Goal: Task Accomplishment & Management: Manage account settings

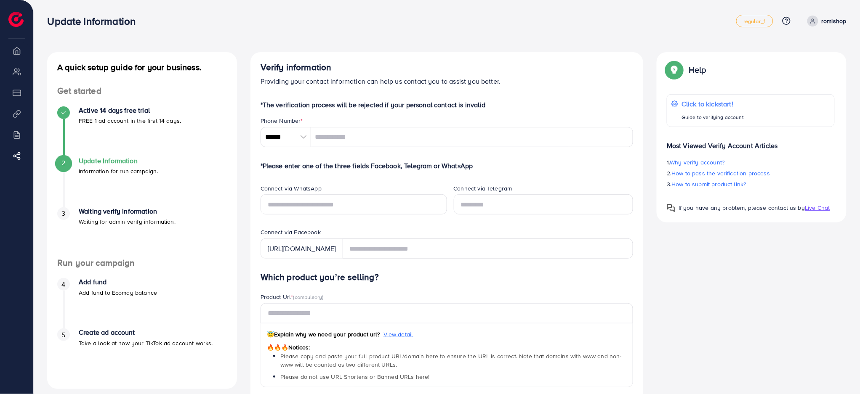
click at [813, 208] on span "Live Chat" at bounding box center [817, 208] width 25 height 8
click at [812, 208] on span "Live Chat" at bounding box center [817, 208] width 25 height 8
click at [821, 207] on body "Update Information regular_1 Help Center Contact Support Plans and Pricing Term…" at bounding box center [430, 197] width 860 height 394
click at [661, 248] on div "A quick setup guide for your business. Get started Active 14 days free trial FR…" at bounding box center [446, 354] width 813 height 604
click at [819, 25] on link "romishop" at bounding box center [825, 21] width 42 height 11
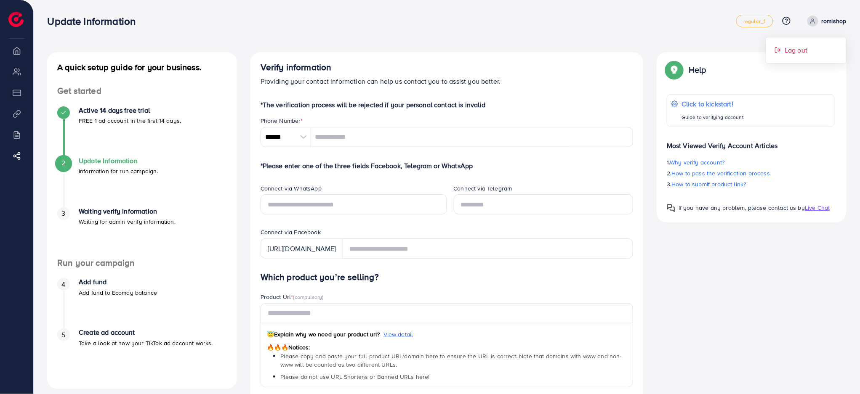
click at [805, 50] on span "Log out" at bounding box center [795, 50] width 23 height 10
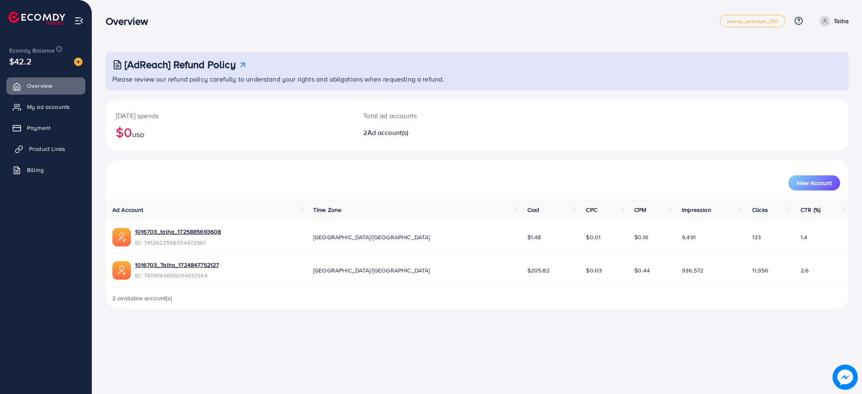
click at [55, 151] on span "Product Links" at bounding box center [47, 149] width 36 height 8
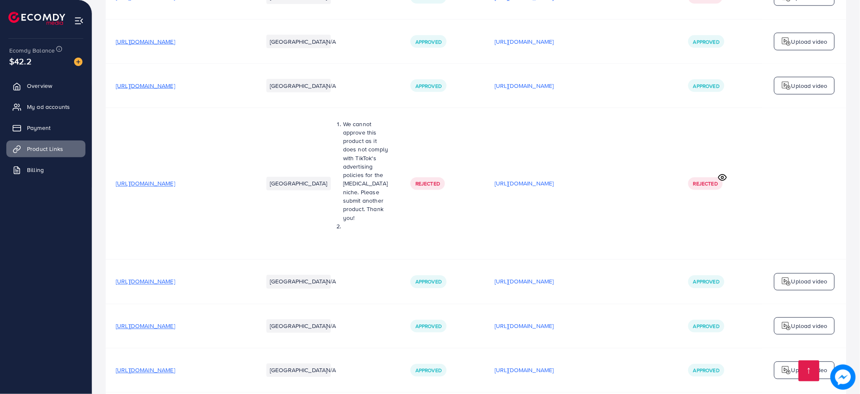
scroll to position [2752, 0]
